Goal: Information Seeking & Learning: Learn about a topic

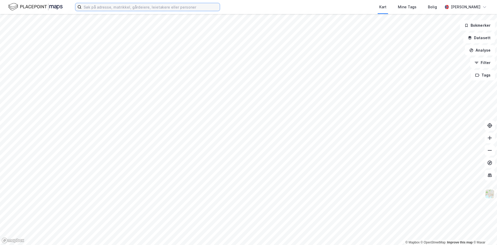
click at [117, 9] on input at bounding box center [151, 7] width 138 height 8
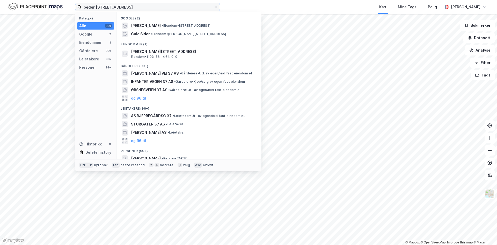
click at [141, 8] on input "peder [STREET_ADDRESS]" at bounding box center [148, 7] width 132 height 8
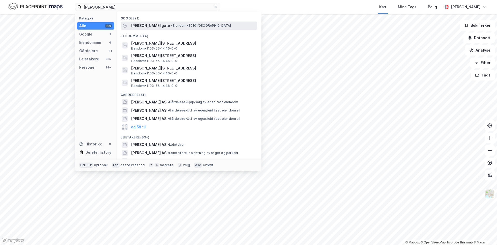
click at [158, 26] on span "[PERSON_NAME] gate" at bounding box center [150, 26] width 39 height 6
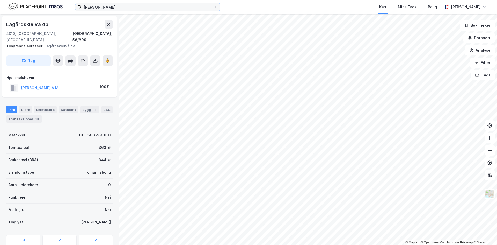
click at [162, 4] on input "[PERSON_NAME]" at bounding box center [148, 7] width 132 height 8
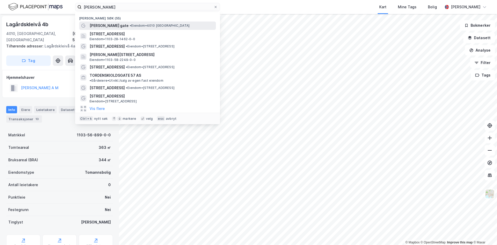
click at [141, 24] on span "• Eiendom • [GEOGRAPHIC_DATA]" at bounding box center [160, 26] width 60 height 4
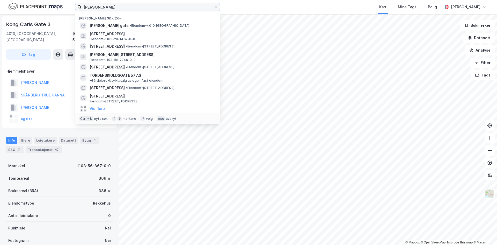
click at [123, 10] on input "[PERSON_NAME]" at bounding box center [148, 7] width 132 height 8
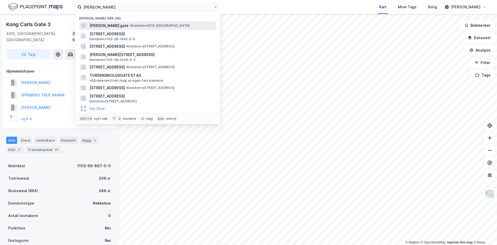
click at [130, 24] on span "•" at bounding box center [131, 26] width 2 height 4
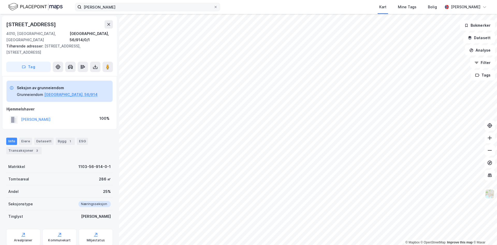
click at [153, 3] on label "[PERSON_NAME]" at bounding box center [147, 7] width 145 height 8
click at [153, 3] on input "[PERSON_NAME]" at bounding box center [148, 7] width 132 height 8
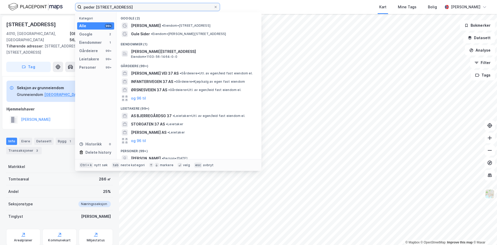
type input "peder [STREET_ADDRESS]"
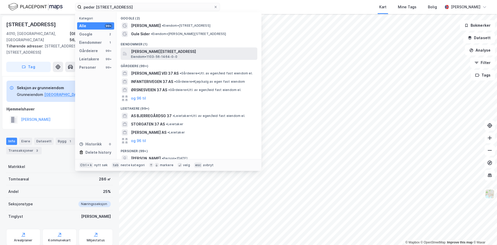
click at [193, 51] on span "[PERSON_NAME][STREET_ADDRESS]" at bounding box center [193, 51] width 124 height 6
